Goal: Information Seeking & Learning: Check status

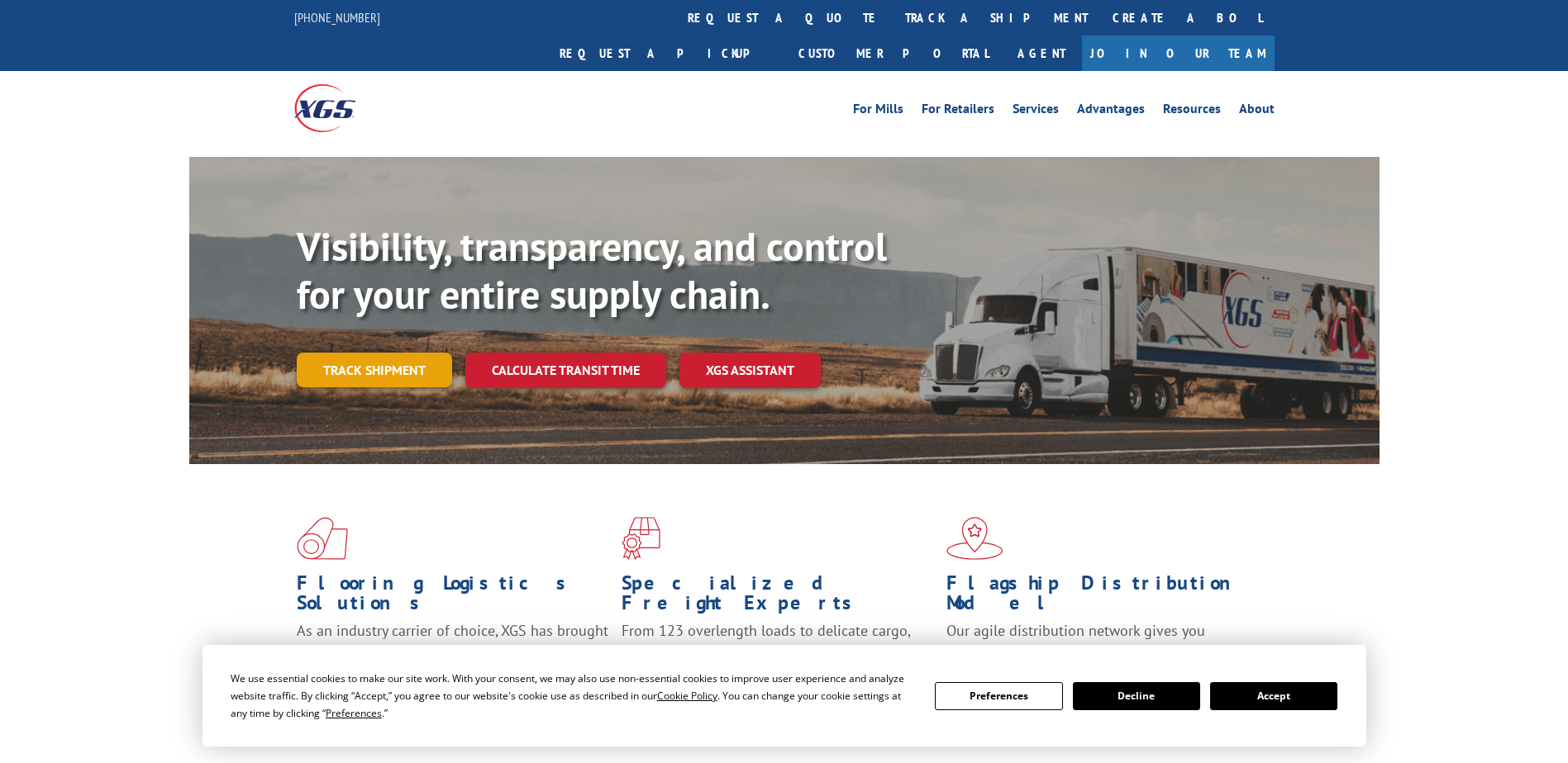
click at [420, 353] on link "Track shipment" at bounding box center [374, 370] width 156 height 35
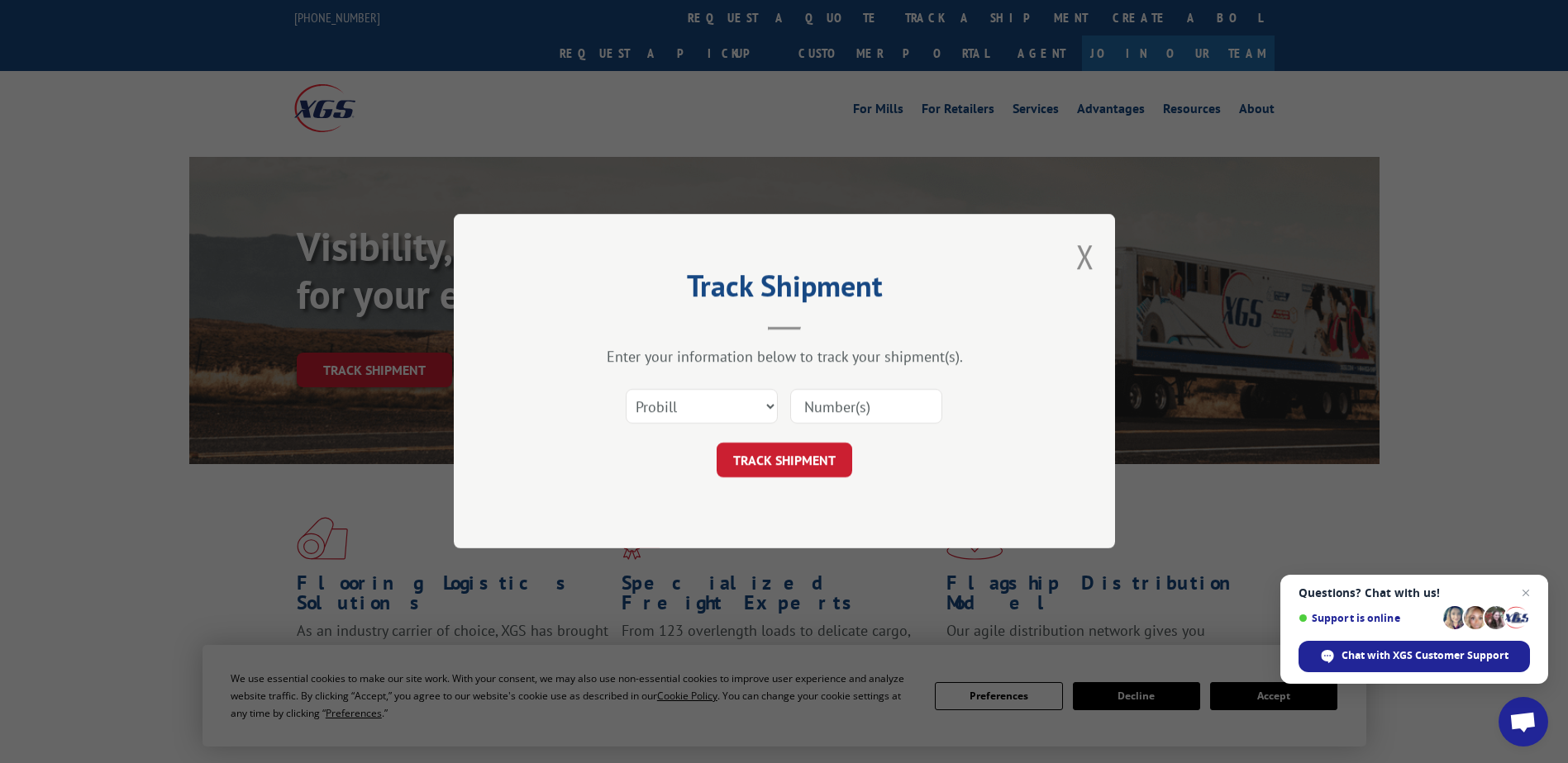
click at [957, 495] on div "Track Shipment Enter your information below to track your shipment(s). Select c…" at bounding box center [784, 381] width 661 height 334
click at [854, 411] on input at bounding box center [866, 407] width 152 height 35
click at [810, 400] on input at bounding box center [866, 407] width 152 height 35
type input "33775794"
click at [796, 461] on button "TRACK SHIPMENT" at bounding box center [784, 461] width 135 height 35
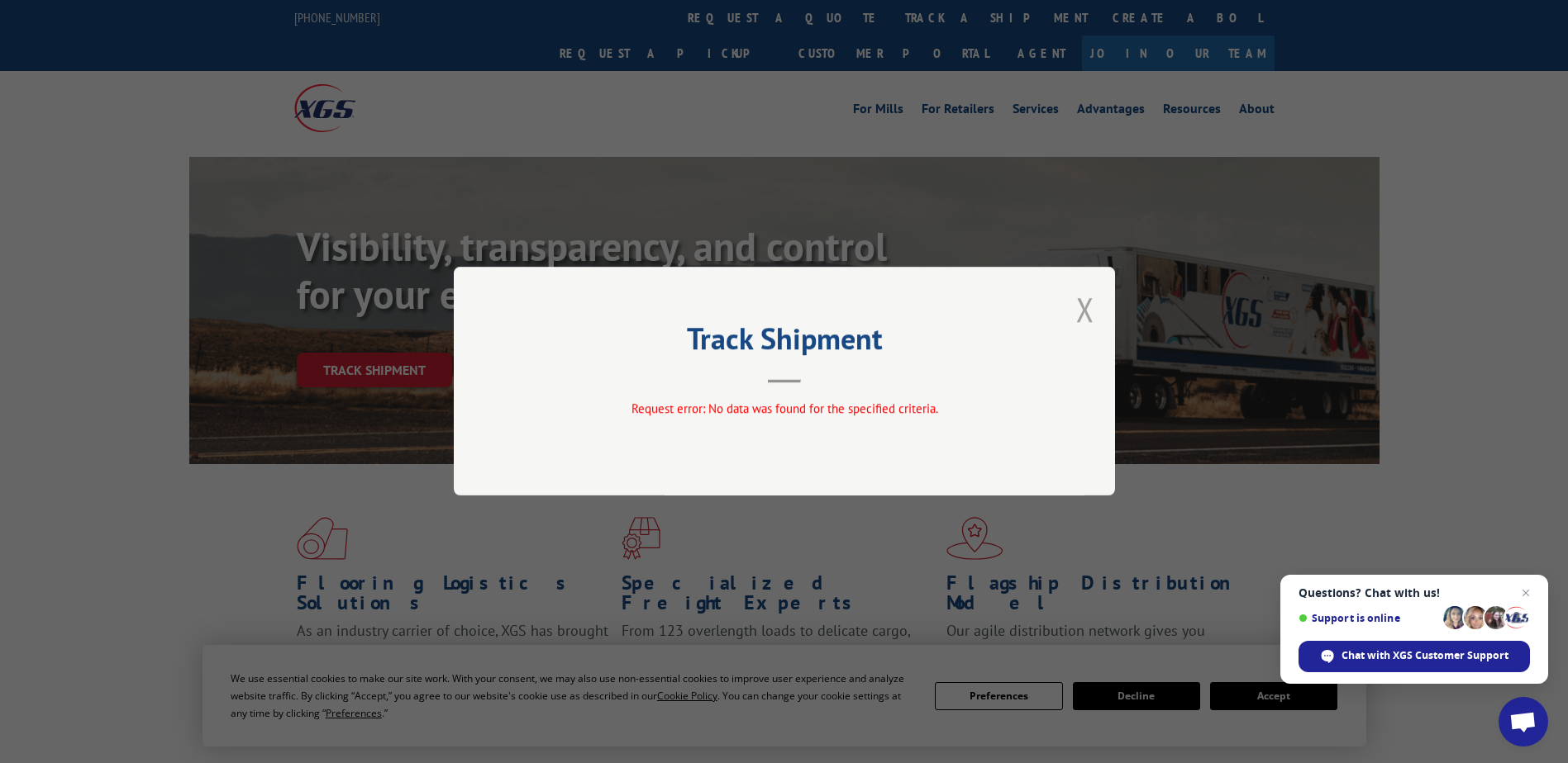
click at [1084, 306] on button "Close modal" at bounding box center [1085, 309] width 18 height 44
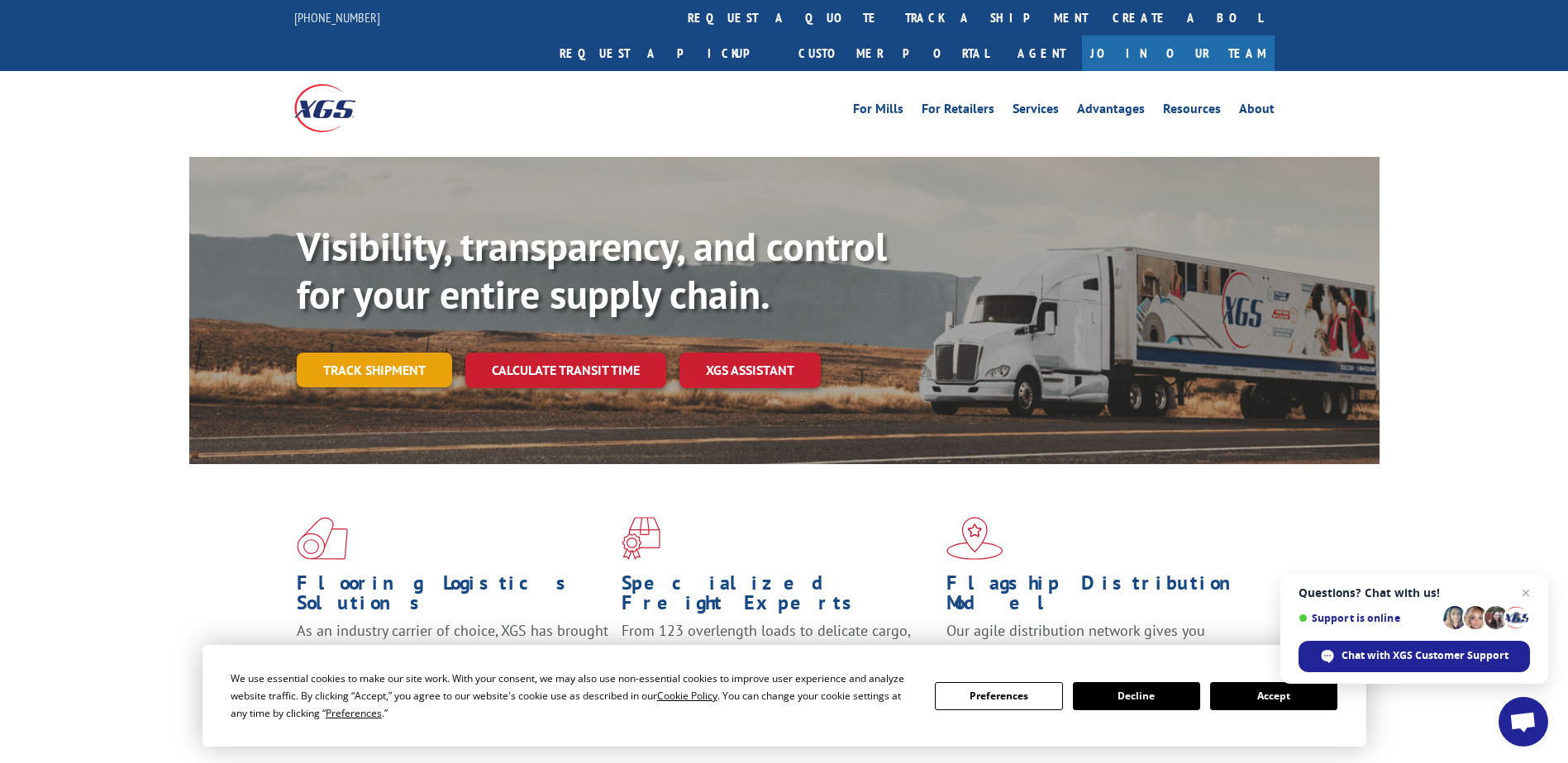
click at [390, 353] on link "Track shipment" at bounding box center [374, 370] width 156 height 35
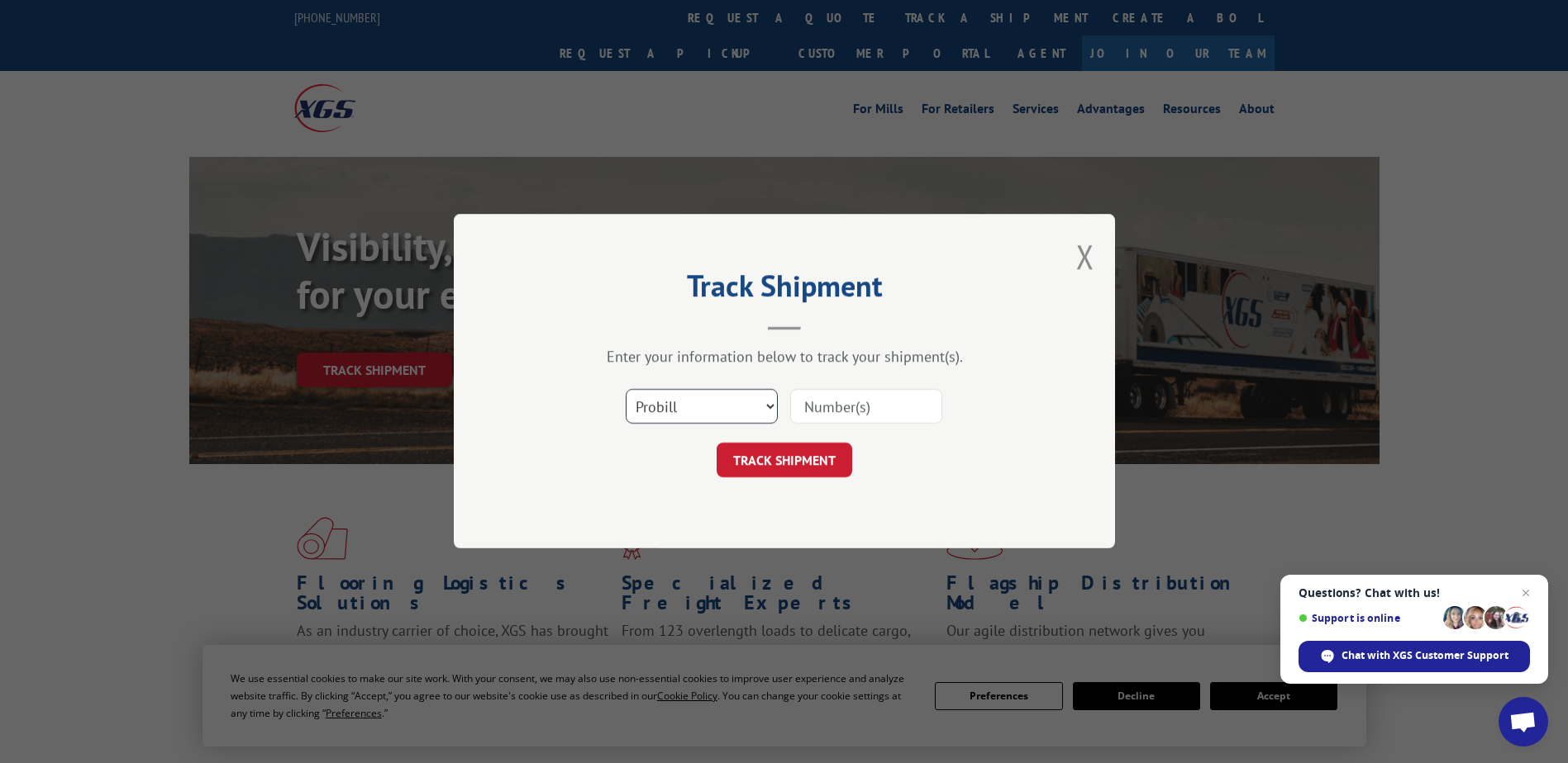
select select "bol"
type input "33775794"
click at [795, 463] on button "TRACK SHIPMENT" at bounding box center [784, 461] width 135 height 35
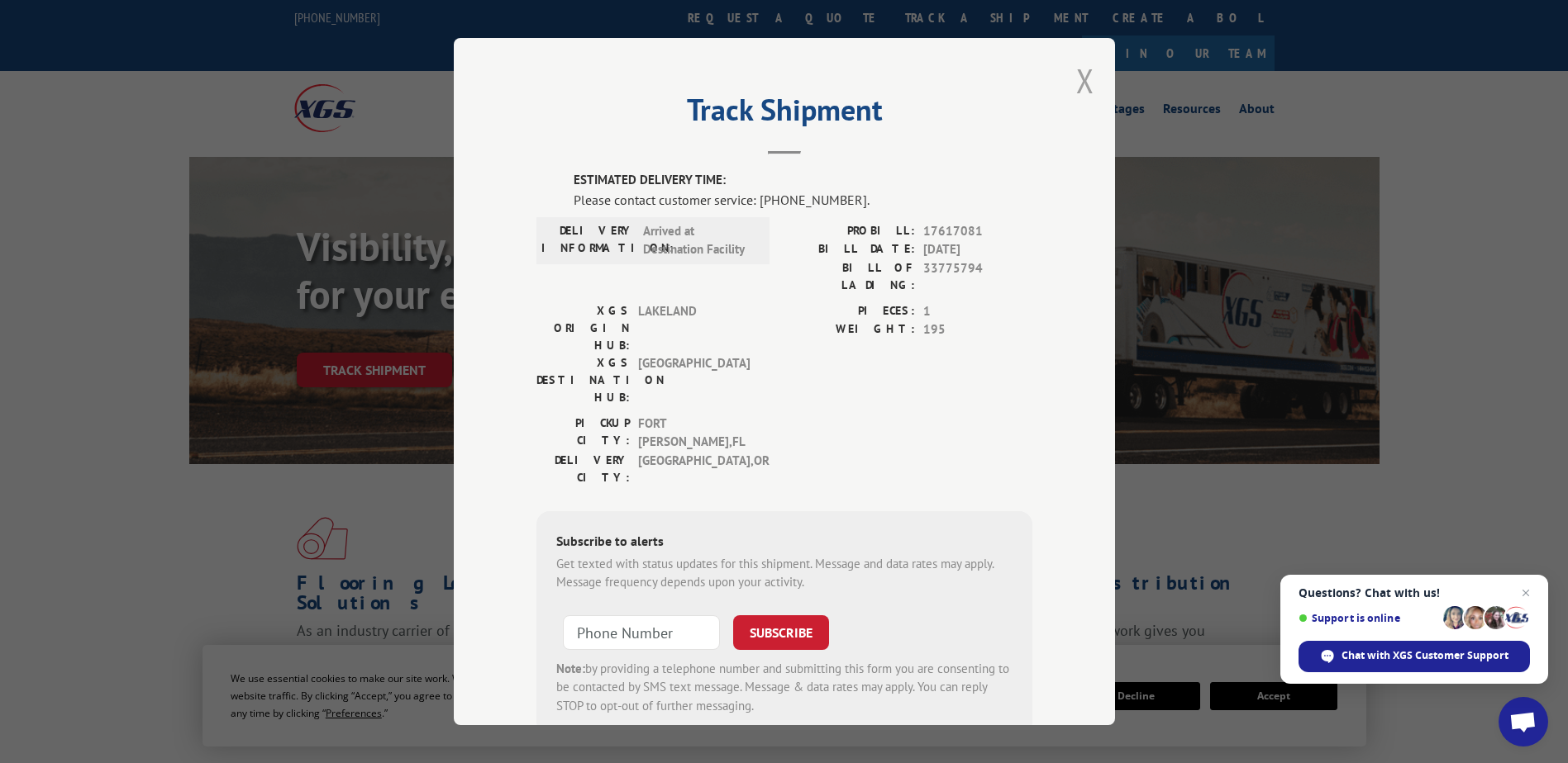
click at [1081, 86] on button "Close modal" at bounding box center [1085, 80] width 18 height 44
